Goal: Task Accomplishment & Management: Complete application form

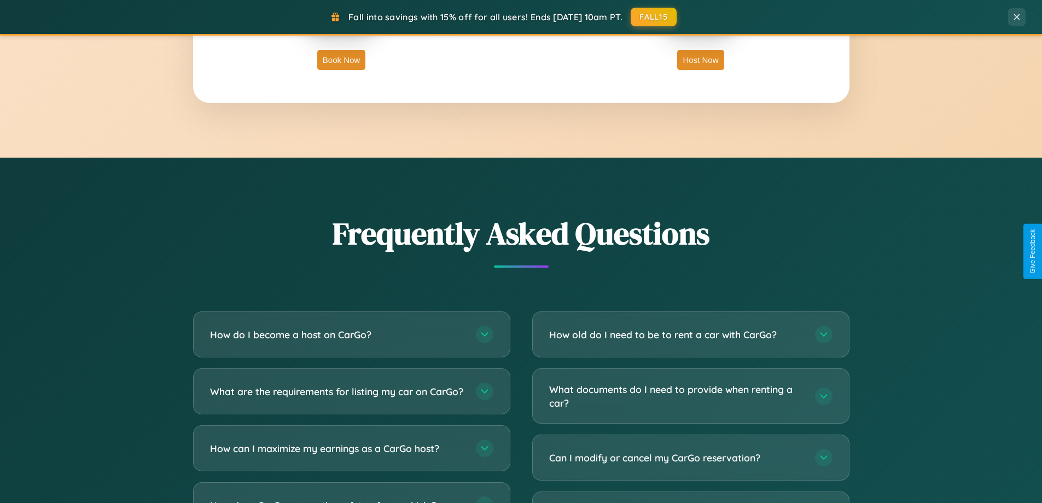
scroll to position [2105, 0]
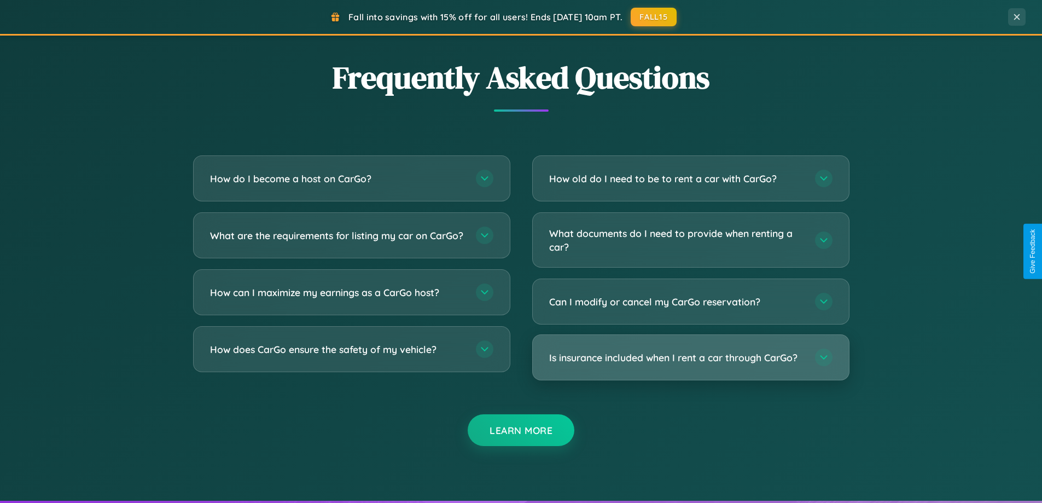
click at [690, 357] on h3 "Is insurance included when I rent a car through CarGo?" at bounding box center [676, 358] width 255 height 14
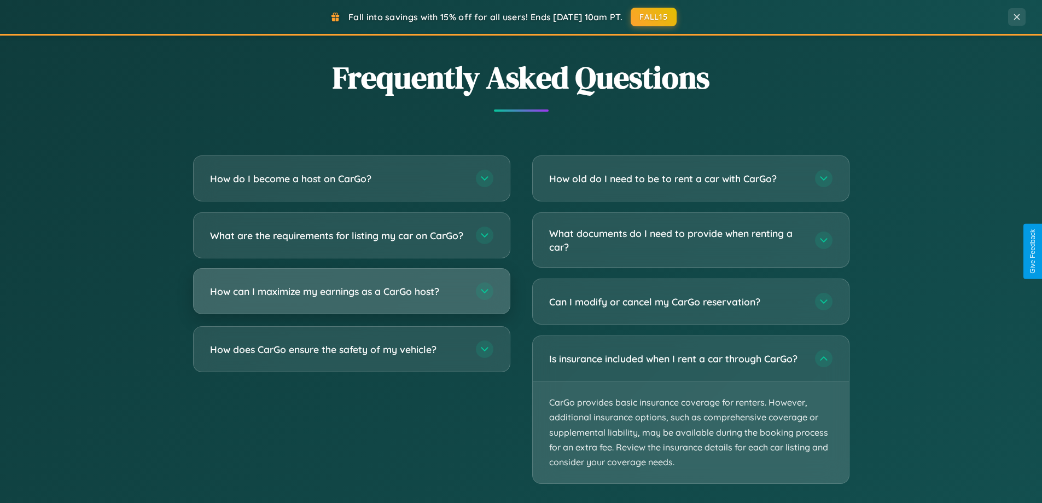
click at [351, 298] on h3 "How can I maximize my earnings as a CarGo host?" at bounding box center [337, 291] width 255 height 14
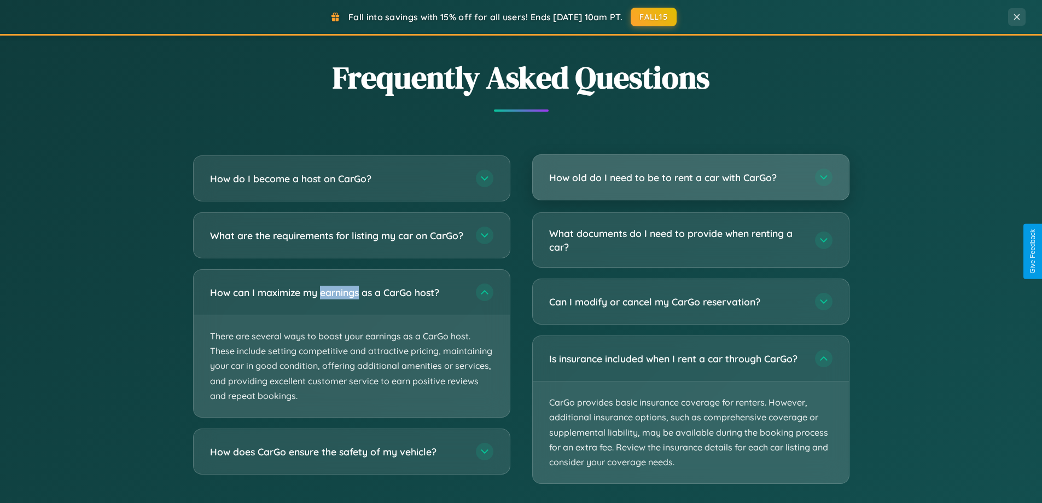
click at [690, 178] on h3 "How old do I need to be to rent a car with CarGo?" at bounding box center [676, 178] width 255 height 14
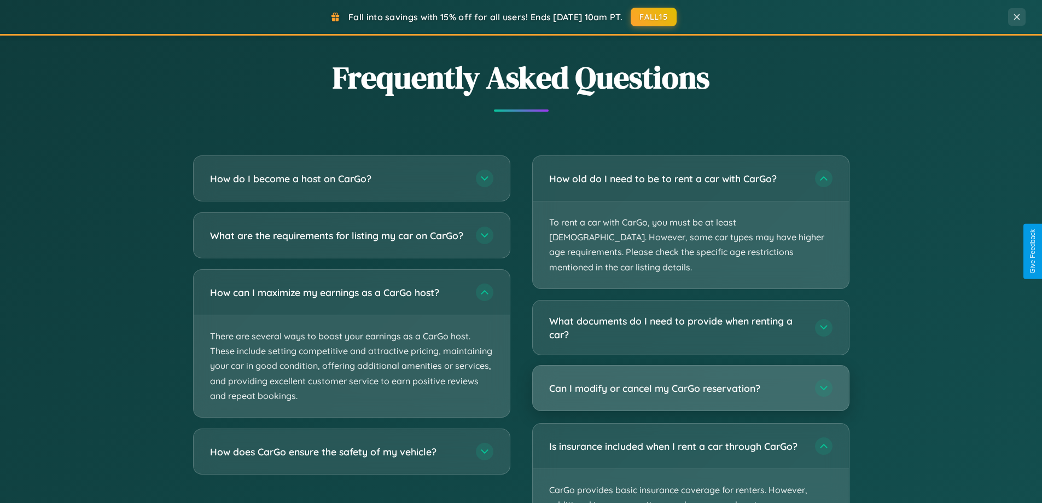
click at [690, 381] on h3 "Can I modify or cancel my CarGo reservation?" at bounding box center [676, 388] width 255 height 14
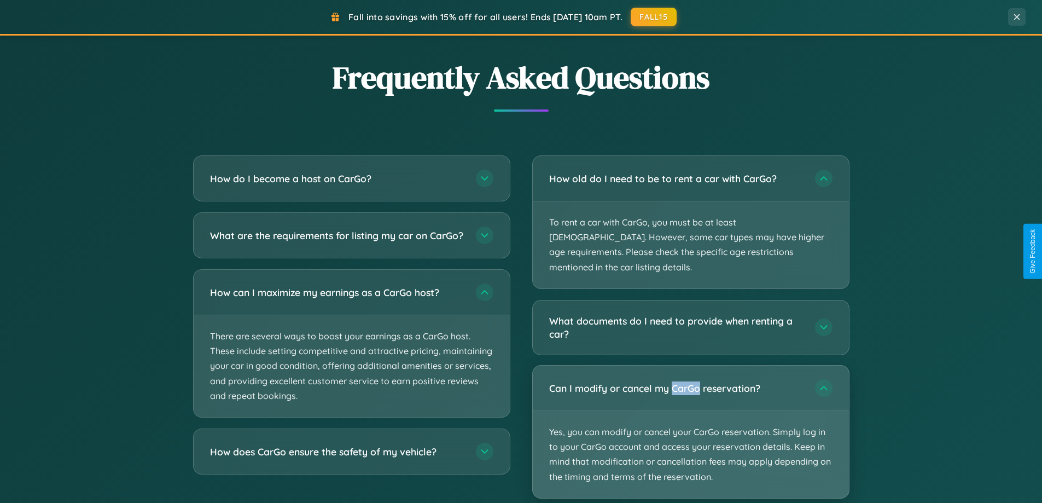
click at [690, 416] on p "Yes, you can modify or cancel your CarGo reservation. Simply log in to your Car…" at bounding box center [691, 454] width 316 height 87
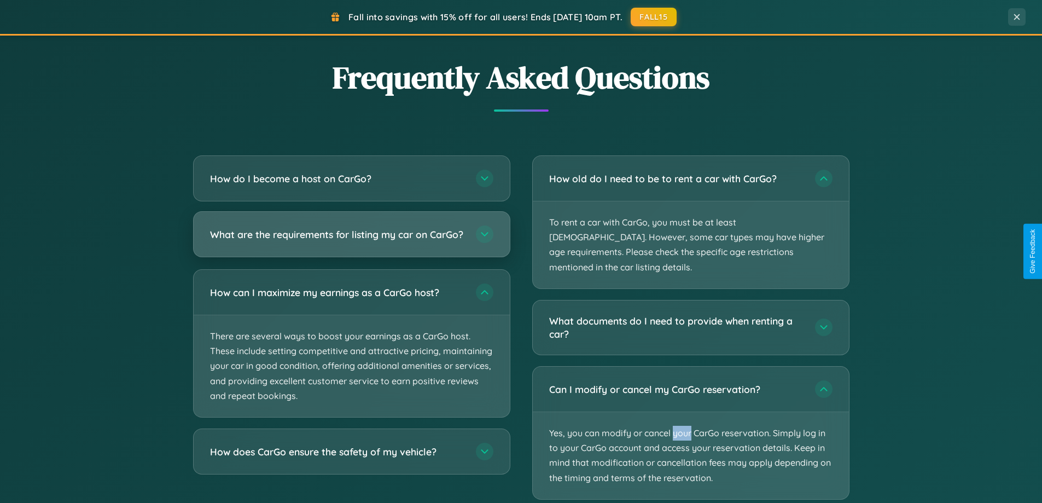
click at [351, 239] on h3 "What are the requirements for listing my car on CarGo?" at bounding box center [337, 235] width 255 height 14
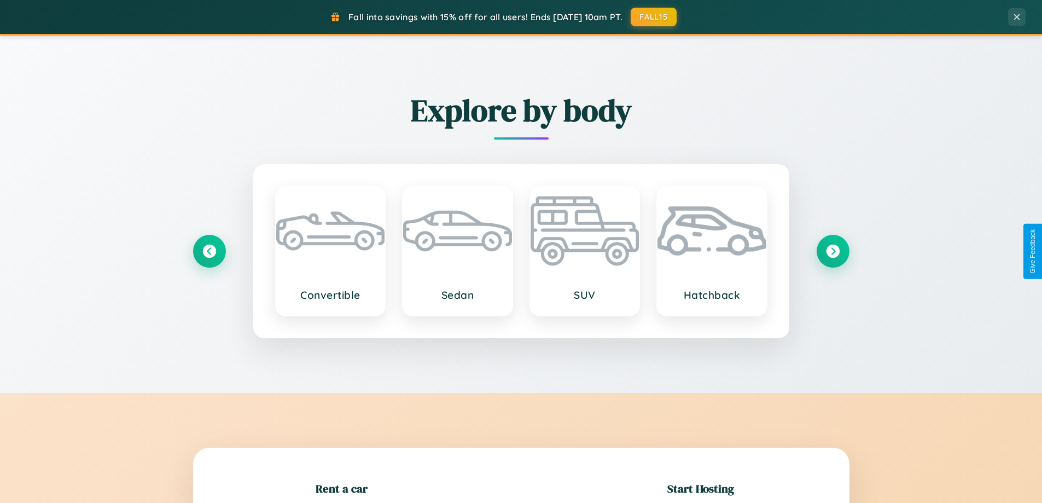
scroll to position [236, 0]
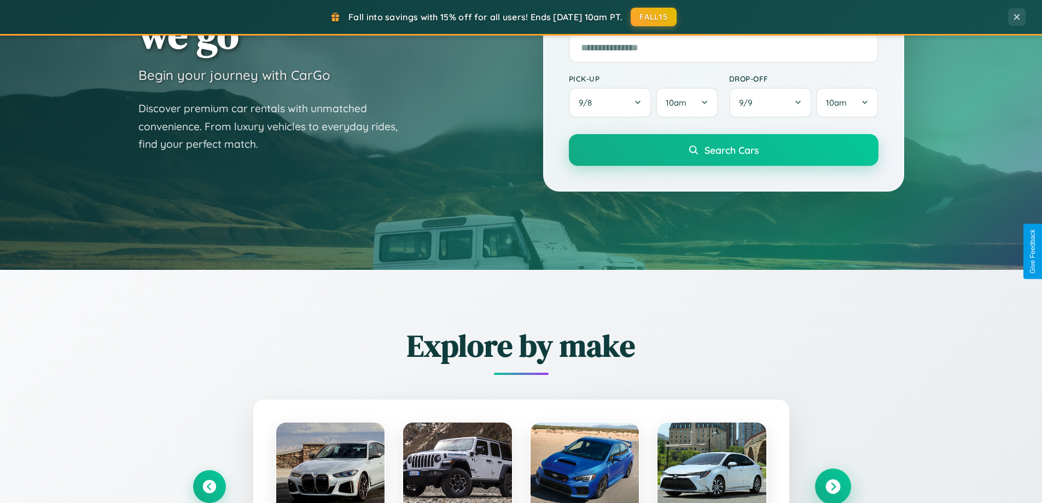
click at [833, 486] on icon at bounding box center [832, 486] width 15 height 15
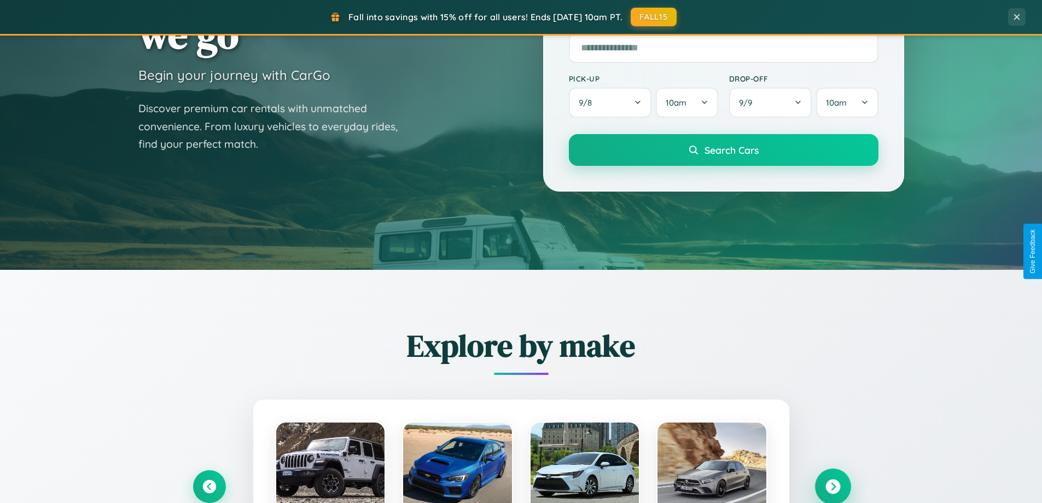
click at [833, 485] on icon at bounding box center [832, 486] width 15 height 15
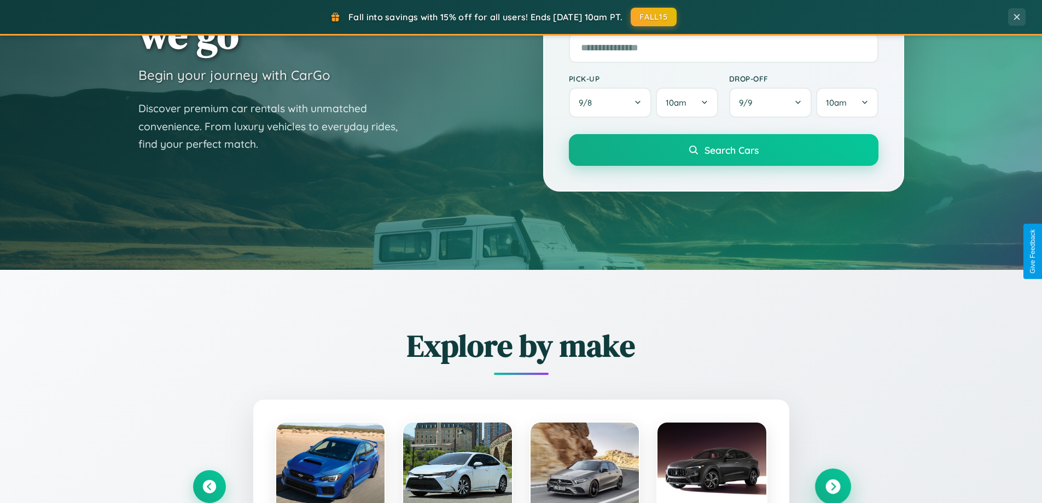
click at [833, 485] on icon at bounding box center [832, 486] width 15 height 15
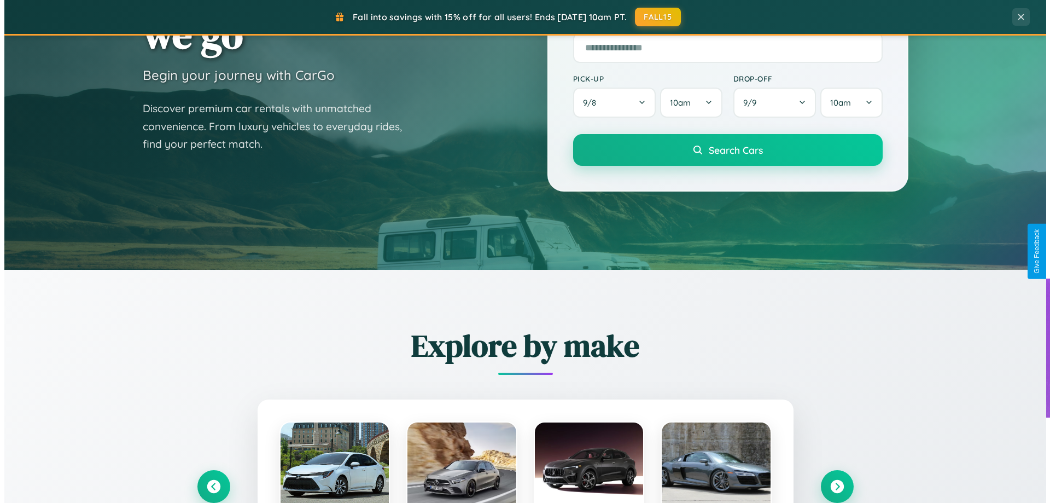
scroll to position [0, 0]
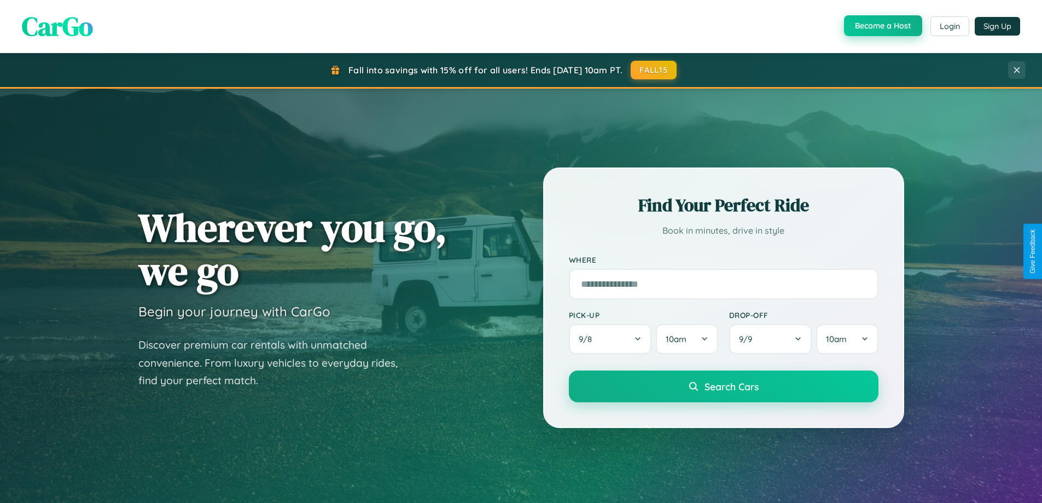
click at [882, 26] on button "Become a Host" at bounding box center [883, 25] width 78 height 21
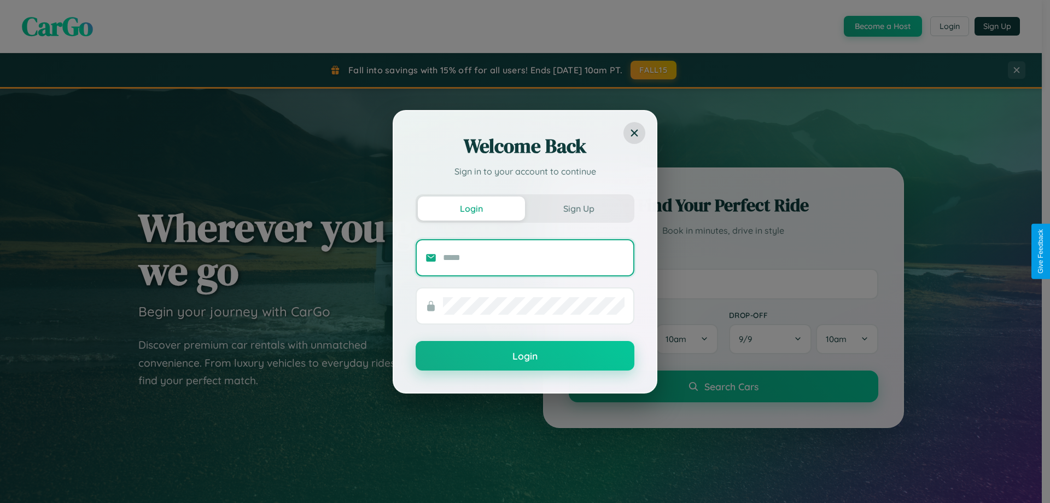
click at [534, 257] on input "text" at bounding box center [534, 258] width 182 height 18
type input "**********"
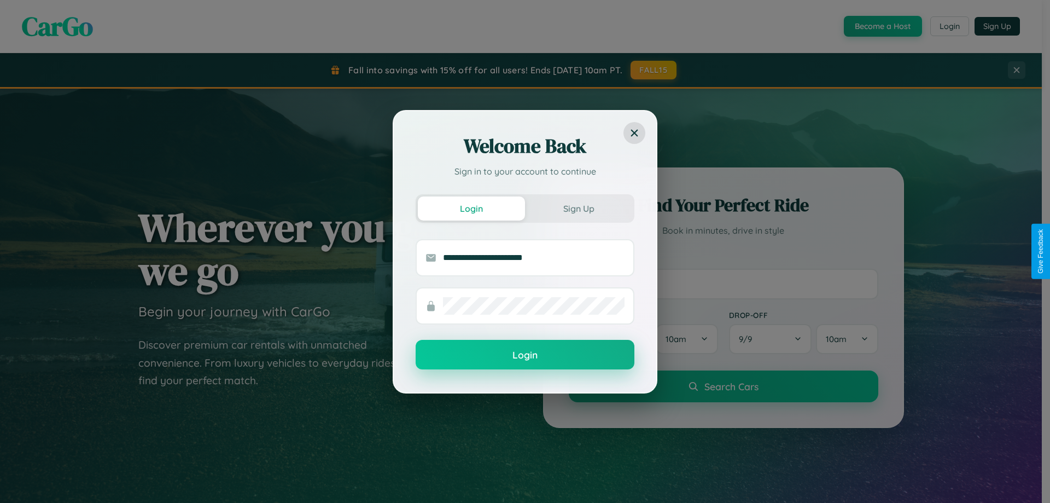
click at [525, 355] on button "Login" at bounding box center [525, 355] width 219 height 30
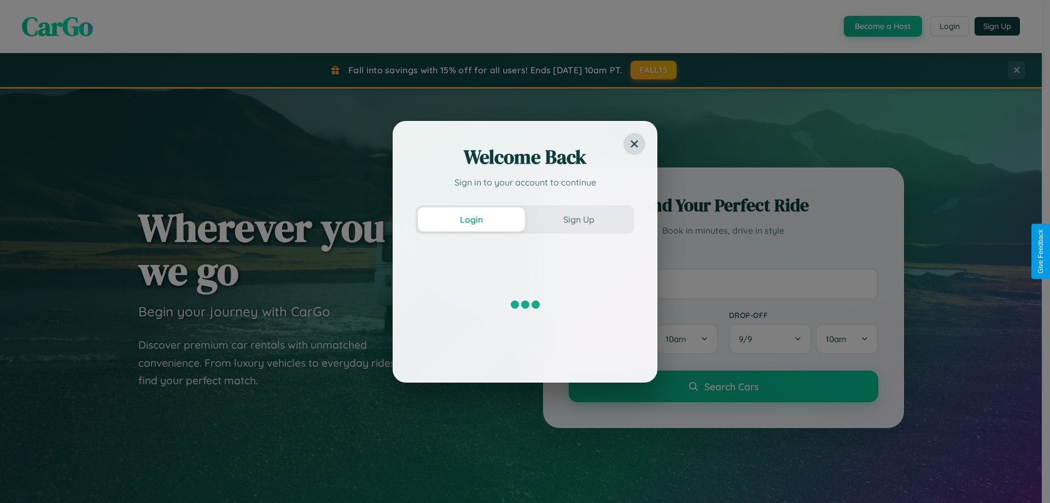
click at [882, 26] on div "Welcome Back Sign in to your account to continue Login Sign Up" at bounding box center [525, 251] width 1050 height 503
